Goal: Check status: Check status

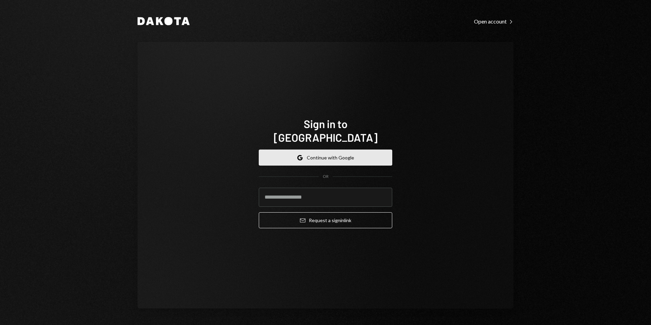
click at [314, 153] on button "Google Continue with Google" at bounding box center [326, 158] width 134 height 16
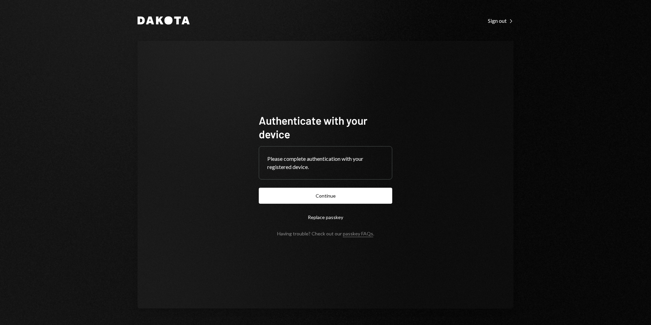
click at [331, 196] on button "Continue" at bounding box center [326, 196] width 134 height 16
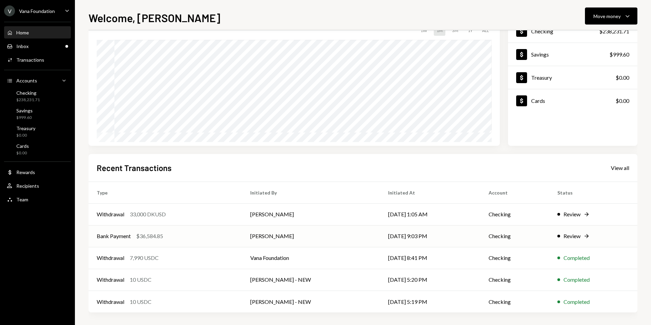
scroll to position [53, 0]
click at [170, 256] on div "Withdrawal 7,990 USDC" at bounding box center [165, 257] width 137 height 8
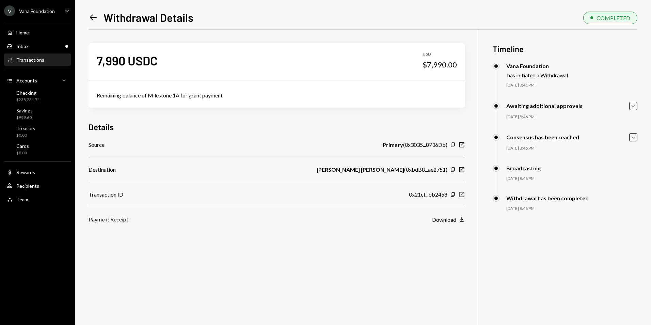
click at [464, 194] on icon "New Window" at bounding box center [461, 194] width 7 height 7
click at [34, 43] on div "Inbox Inbox" at bounding box center [37, 47] width 61 height 12
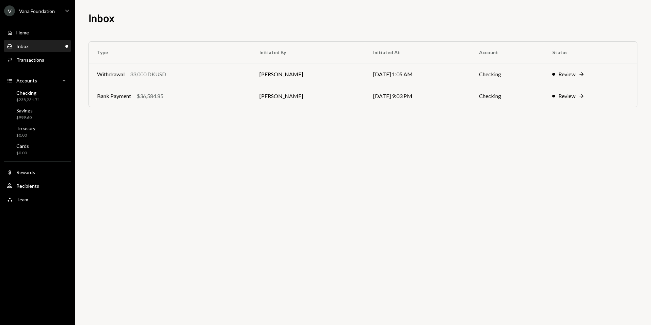
click at [302, 198] on div "Type Initiated By Initiated At Account Status Withdrawal 33,000 DKUSD [PERSON_N…" at bounding box center [363, 177] width 549 height 295
click at [229, 98] on div "Bank Payment $36,584.85" at bounding box center [170, 96] width 146 height 8
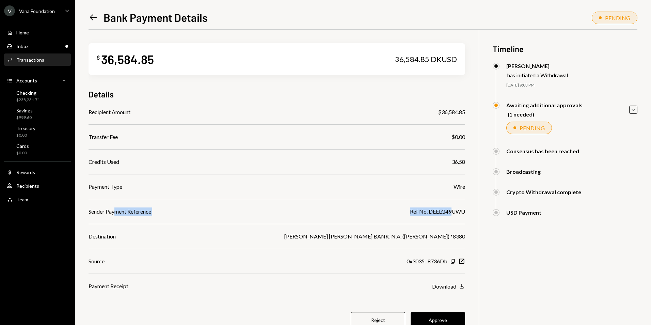
drag, startPoint x: 116, startPoint y: 212, endPoint x: 452, endPoint y: 204, distance: 336.3
click at [452, 204] on div "Recipient Amount $36,584.85 Transfer Fee $0.00 Credits Used 36.58 Payment Type …" at bounding box center [277, 199] width 377 height 182
click at [307, 289] on div "Payment Receipt Download Download" at bounding box center [277, 286] width 377 height 8
click at [92, 19] on icon at bounding box center [93, 18] width 7 height 6
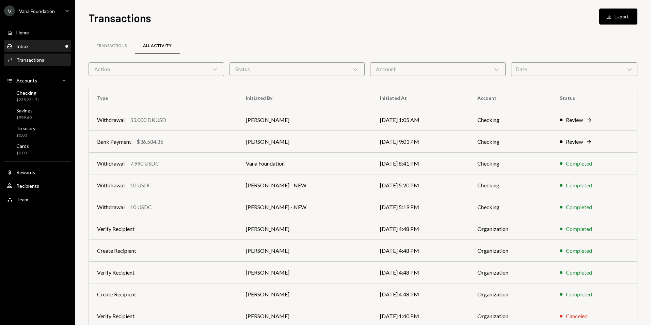
click at [44, 48] on div "Inbox Inbox" at bounding box center [37, 46] width 61 height 6
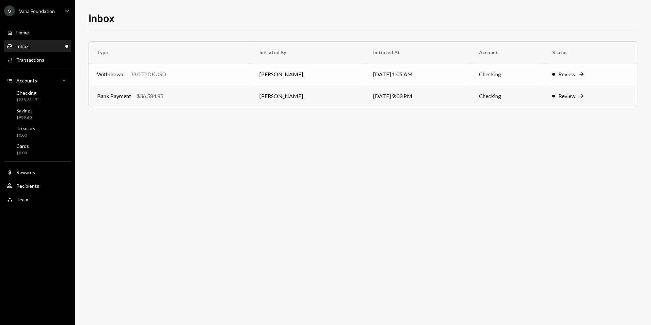
click at [228, 76] on div "Withdrawal 33,000 DKUSD" at bounding box center [170, 74] width 146 height 8
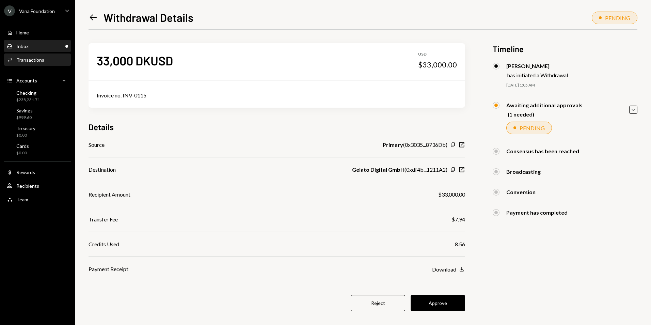
click at [57, 46] on div "Inbox Inbox" at bounding box center [37, 46] width 61 height 6
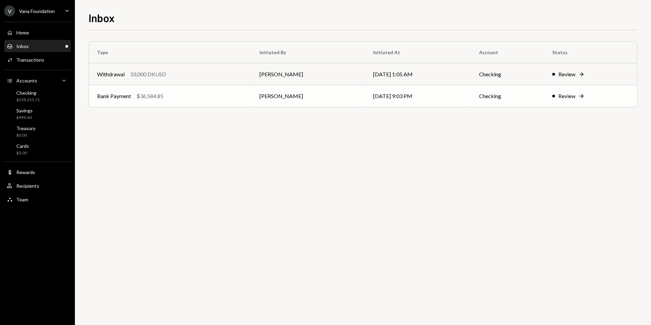
click at [186, 96] on div "Bank Payment $36,584.85" at bounding box center [170, 96] width 146 height 8
